Goal: Task Accomplishment & Management: Manage account settings

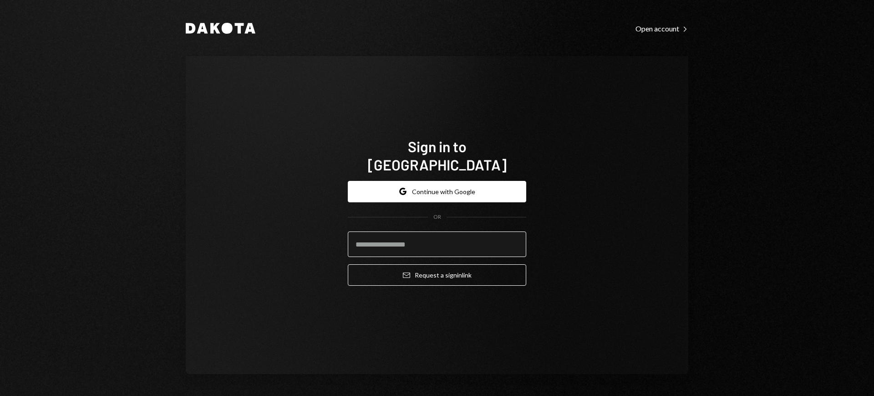
click at [424, 231] on input "email" at bounding box center [437, 243] width 178 height 25
click at [0, 395] on com-1password-button at bounding box center [0, 396] width 0 height 0
type input "**********"
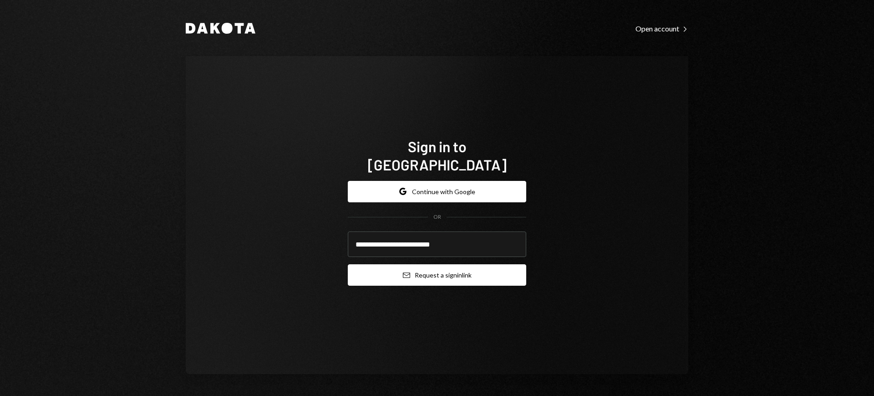
click at [431, 265] on button "Email Request a sign in link" at bounding box center [437, 274] width 178 height 21
